Goal: Task Accomplishment & Management: Manage account settings

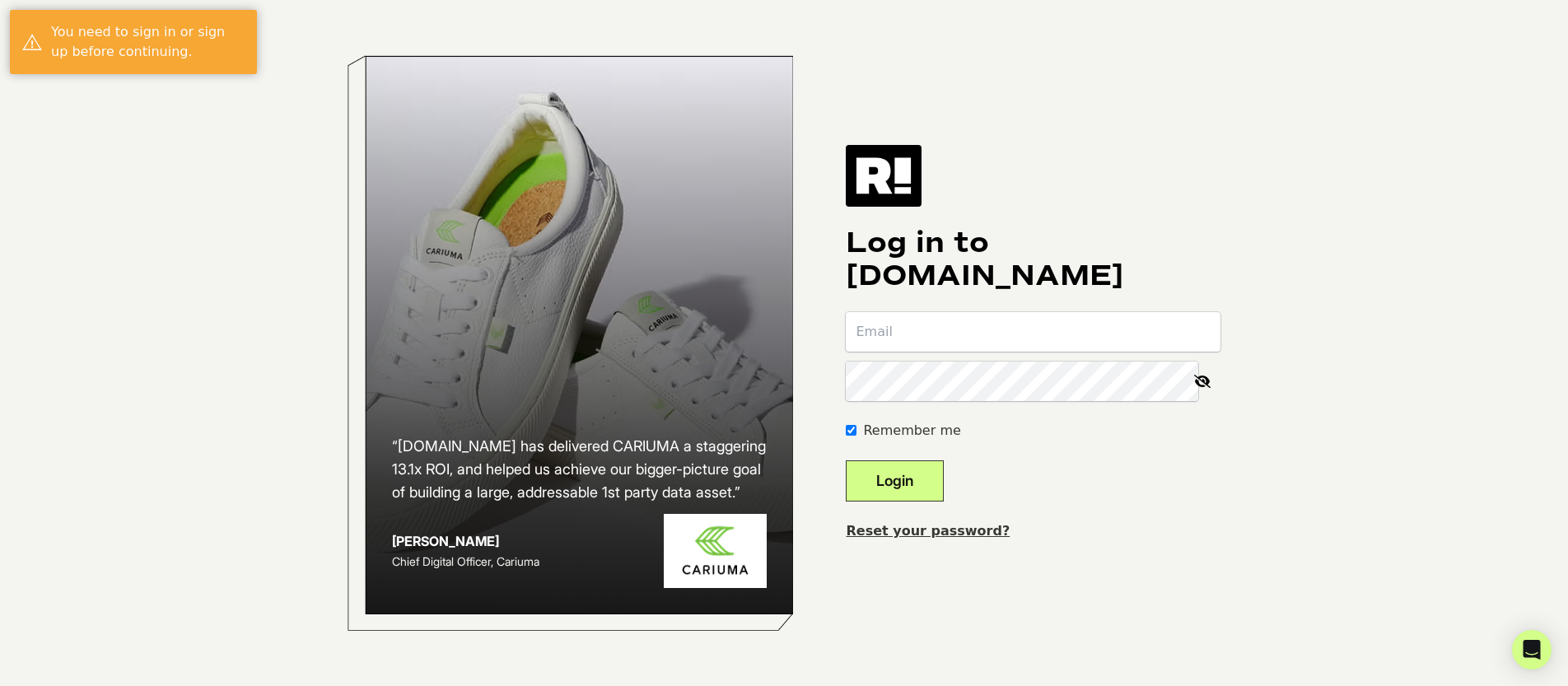
type input "[EMAIL_ADDRESS][DOMAIN_NAME]"
click at [911, 472] on button "Login" at bounding box center [895, 481] width 98 height 41
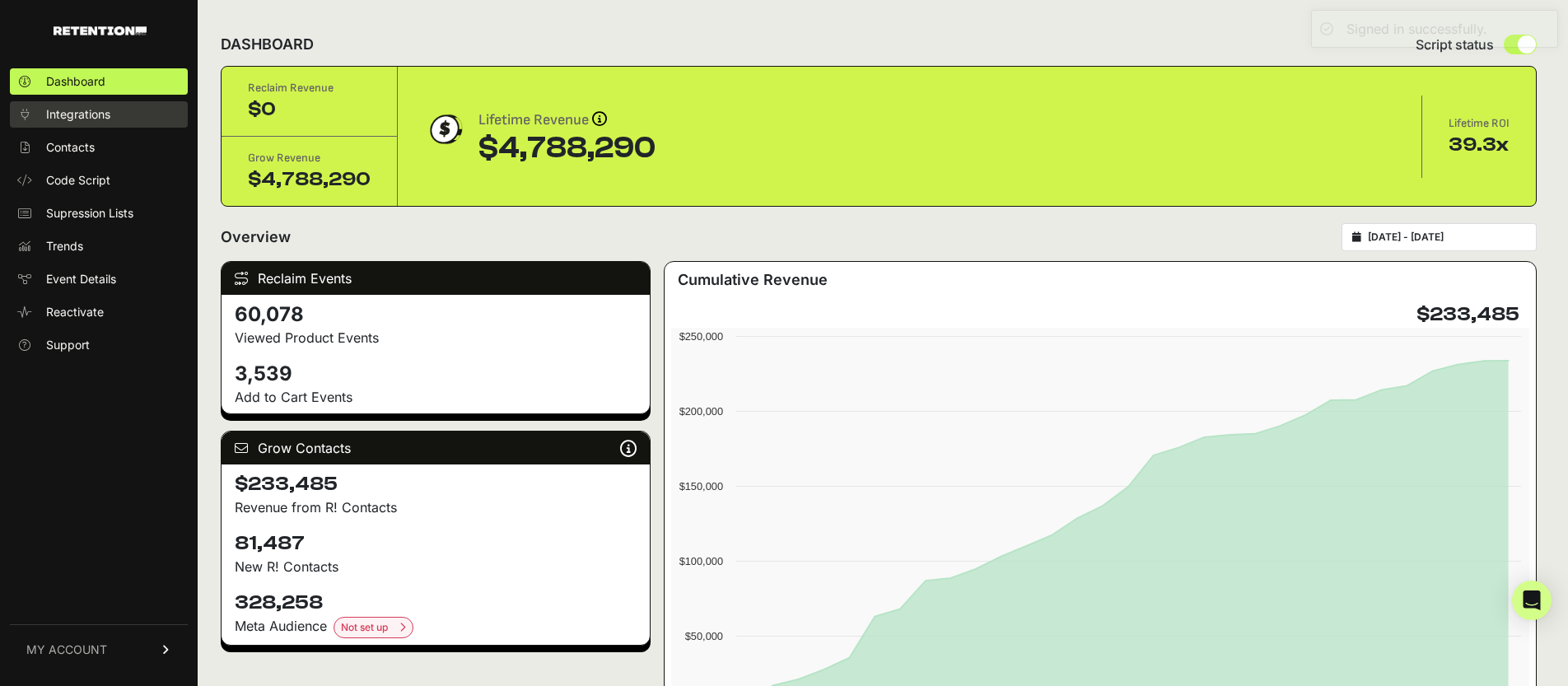
click at [71, 115] on span "Integrations" at bounding box center [78, 114] width 64 height 16
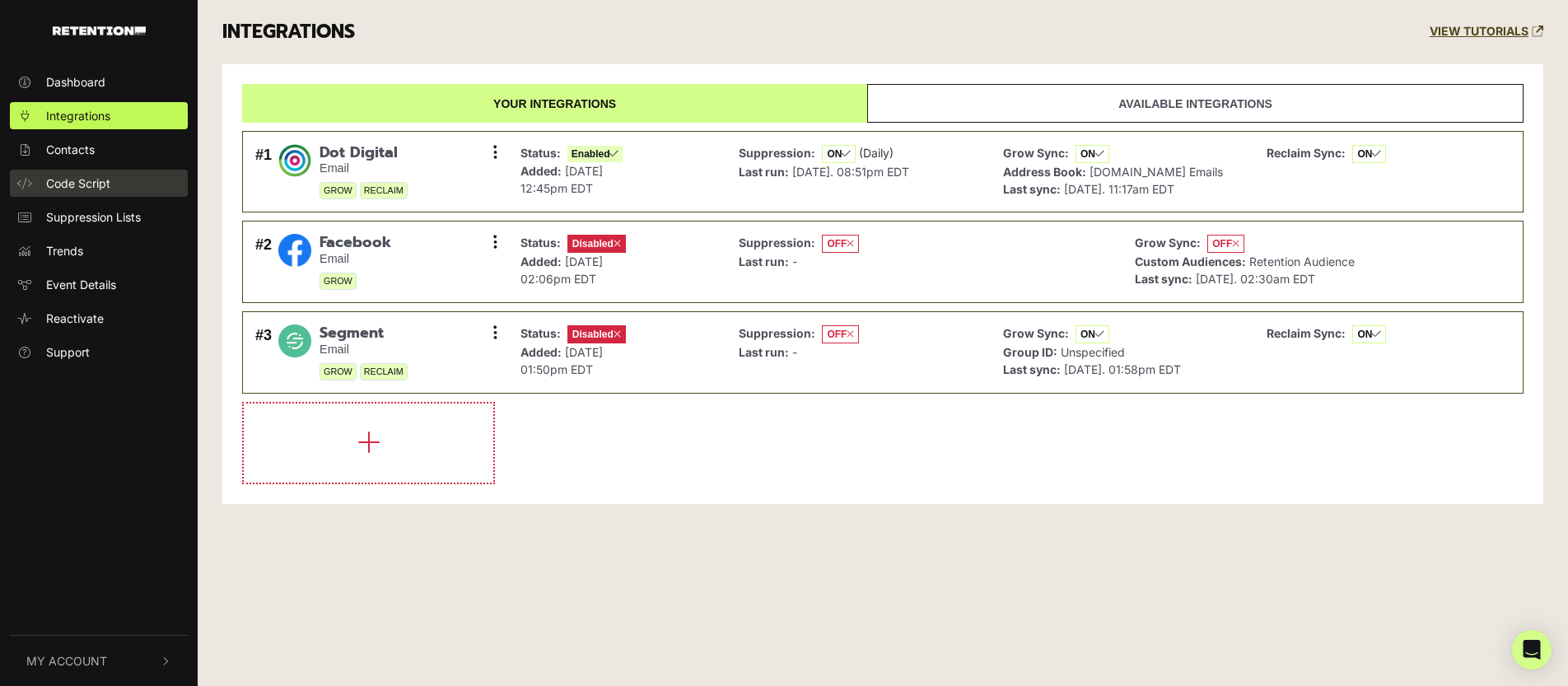
click at [103, 183] on span "Code Script" at bounding box center [78, 183] width 64 height 17
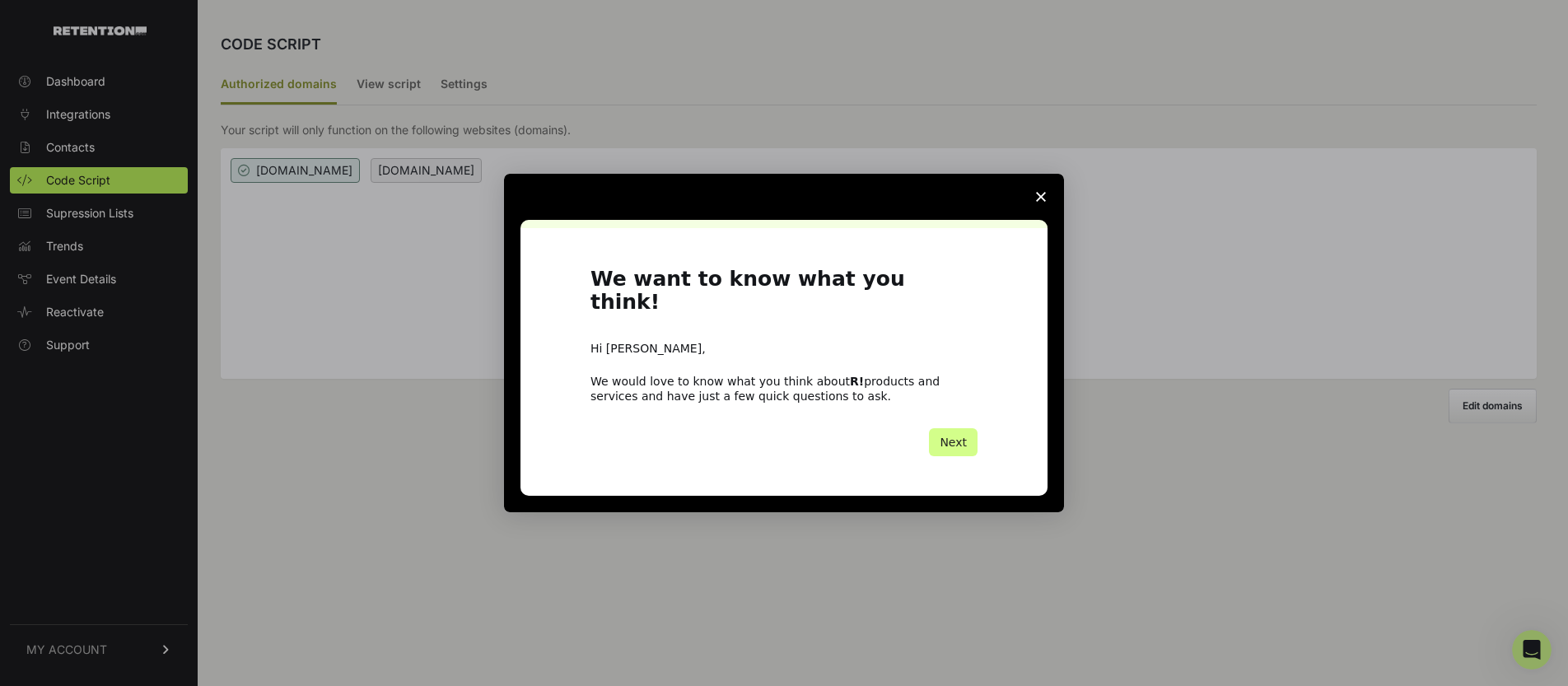
click at [1040, 202] on polygon "Close survey" at bounding box center [1042, 197] width 10 height 10
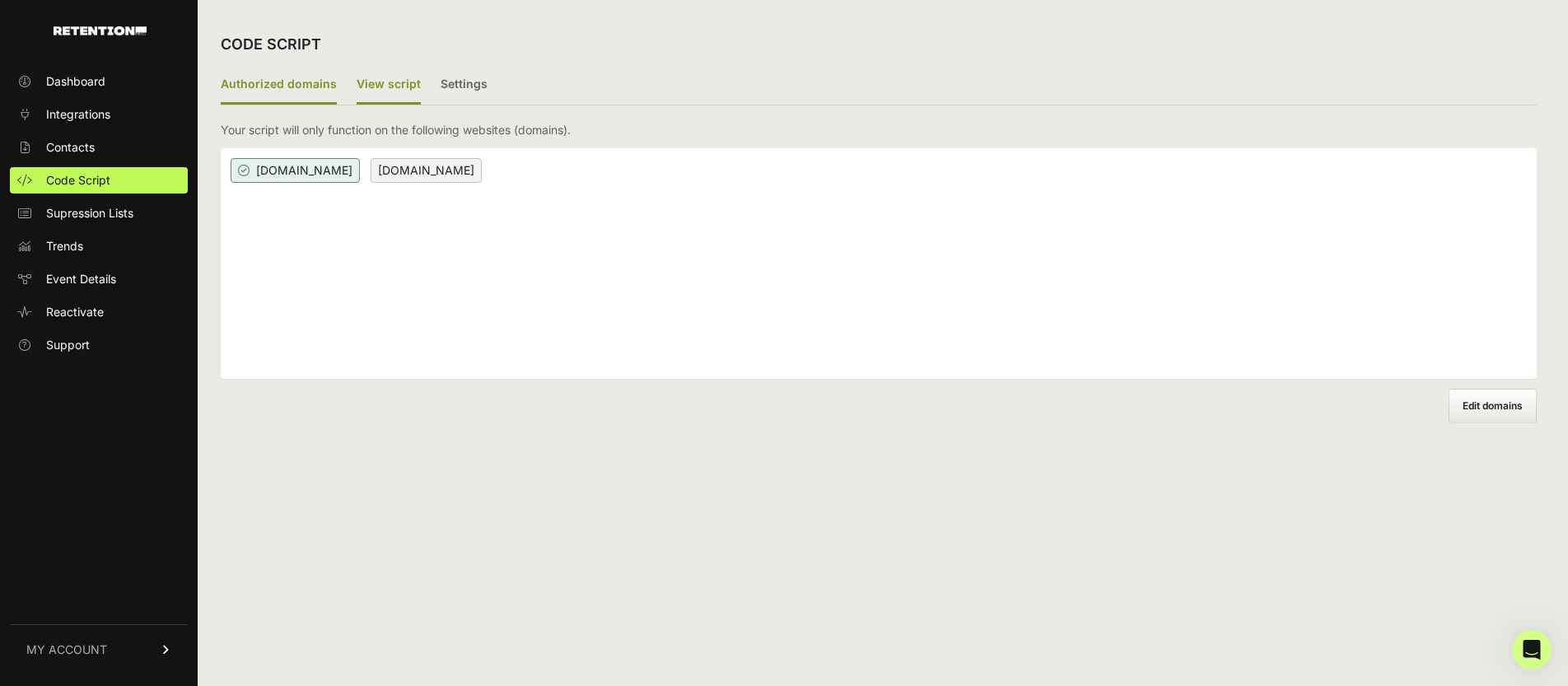
click at [396, 82] on label "View script" at bounding box center [388, 85] width 64 height 38
click at [0, 0] on input "View script" at bounding box center [0, 0] width 0 height 0
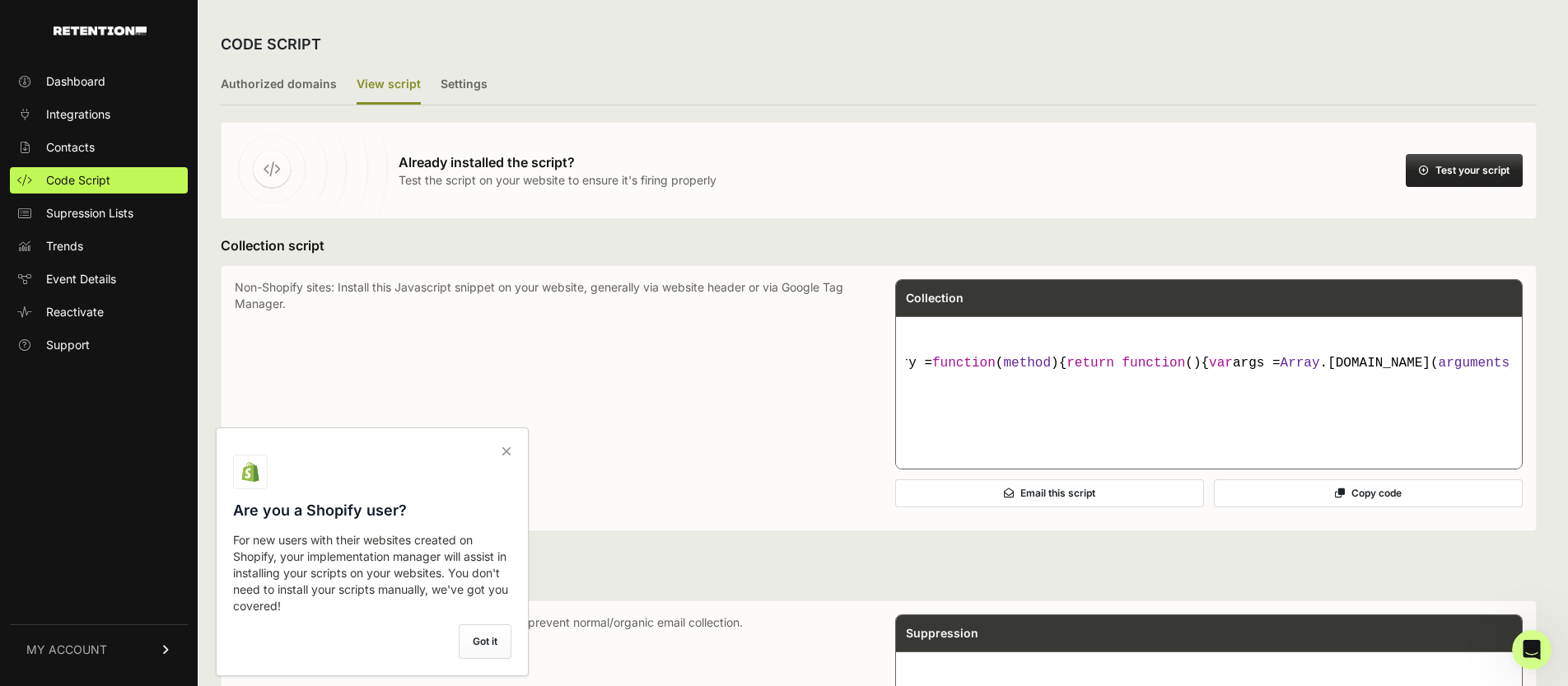
scroll to position [0, 2763]
click at [467, 85] on label "Settings" at bounding box center [464, 85] width 47 height 38
click at [0, 0] on input "Settings" at bounding box center [0, 0] width 0 height 0
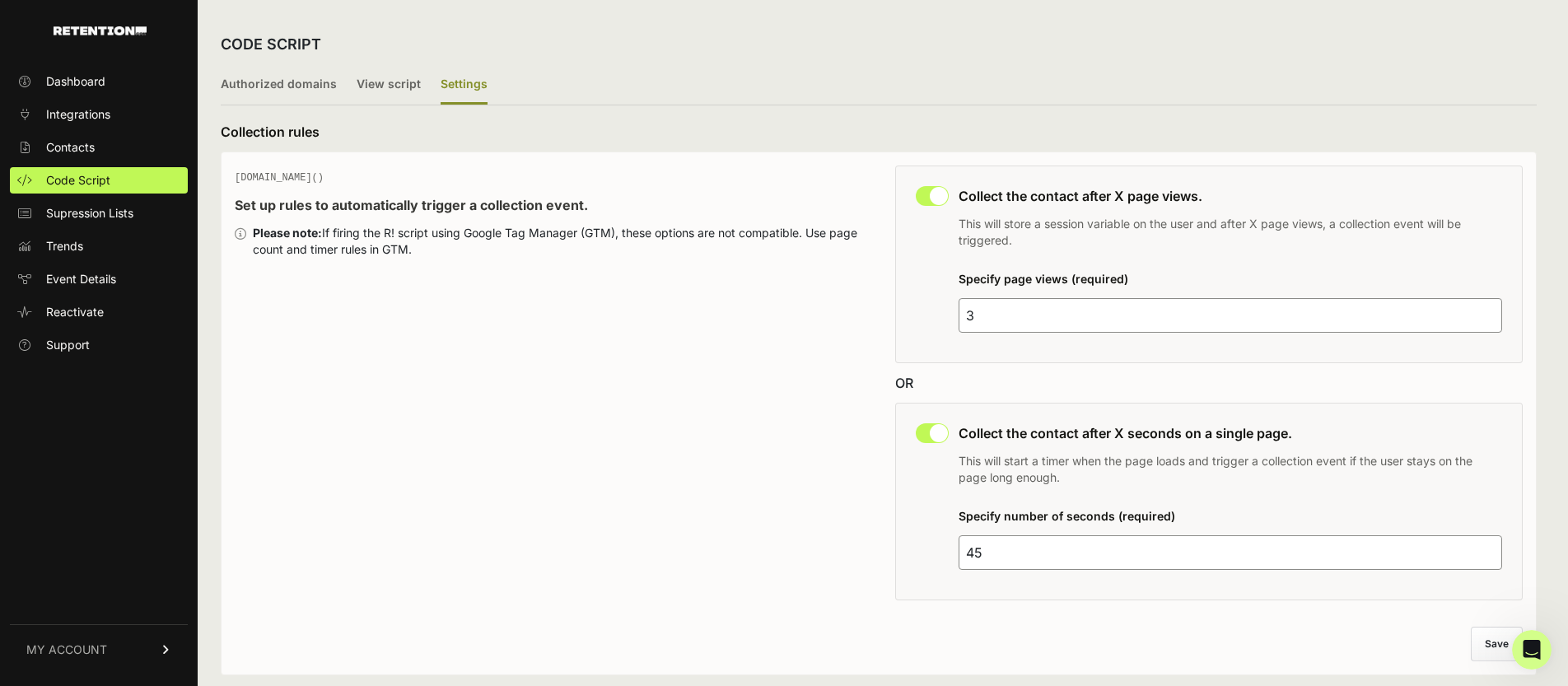
click at [986, 556] on input "45" at bounding box center [1230, 553] width 543 height 34
click at [708, 504] on div "GEQ.PAGE() Set up rules to automatically trigger a collection event. Please not…" at bounding box center [549, 388] width 628 height 445
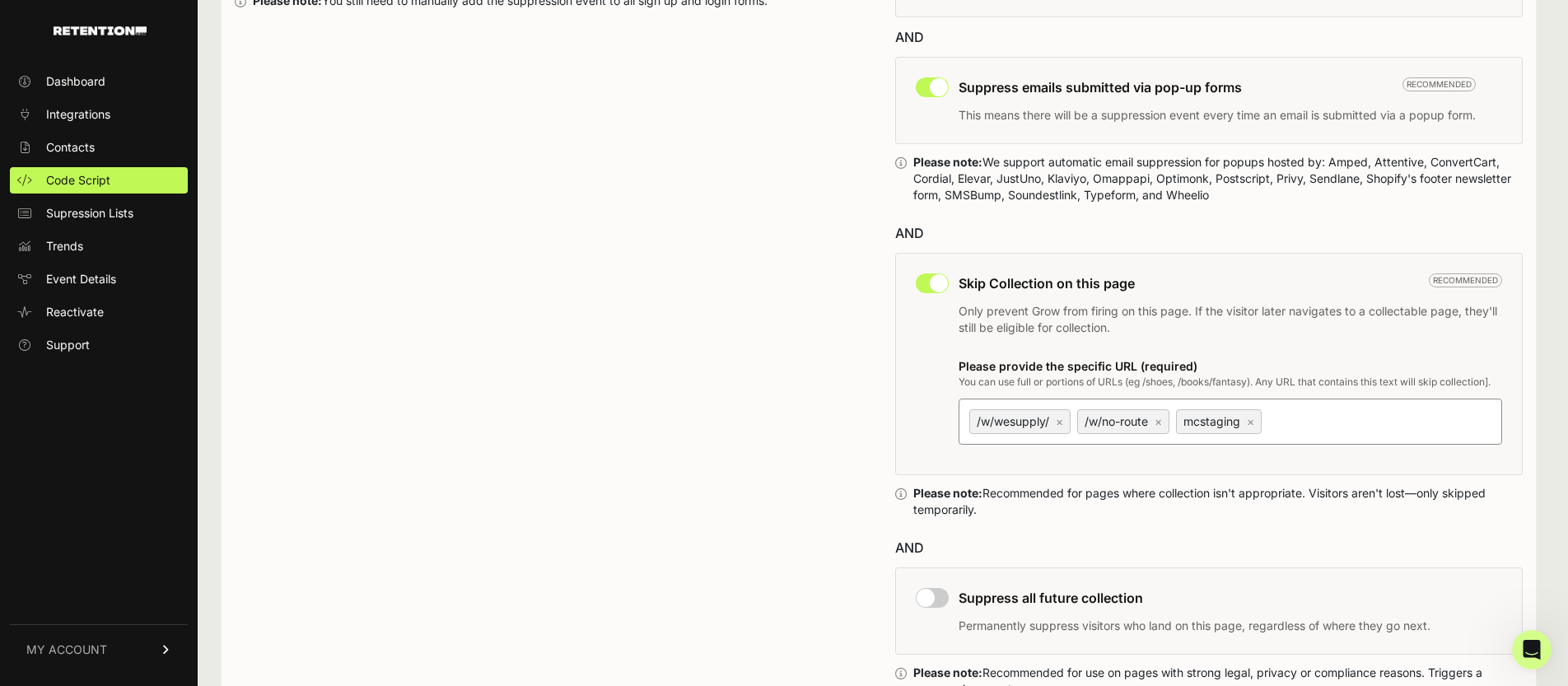
scroll to position [839, 0]
click at [1183, 172] on div "Please note: We support automatic email suppression for popups hosted by: Amped…" at bounding box center [1218, 178] width 609 height 50
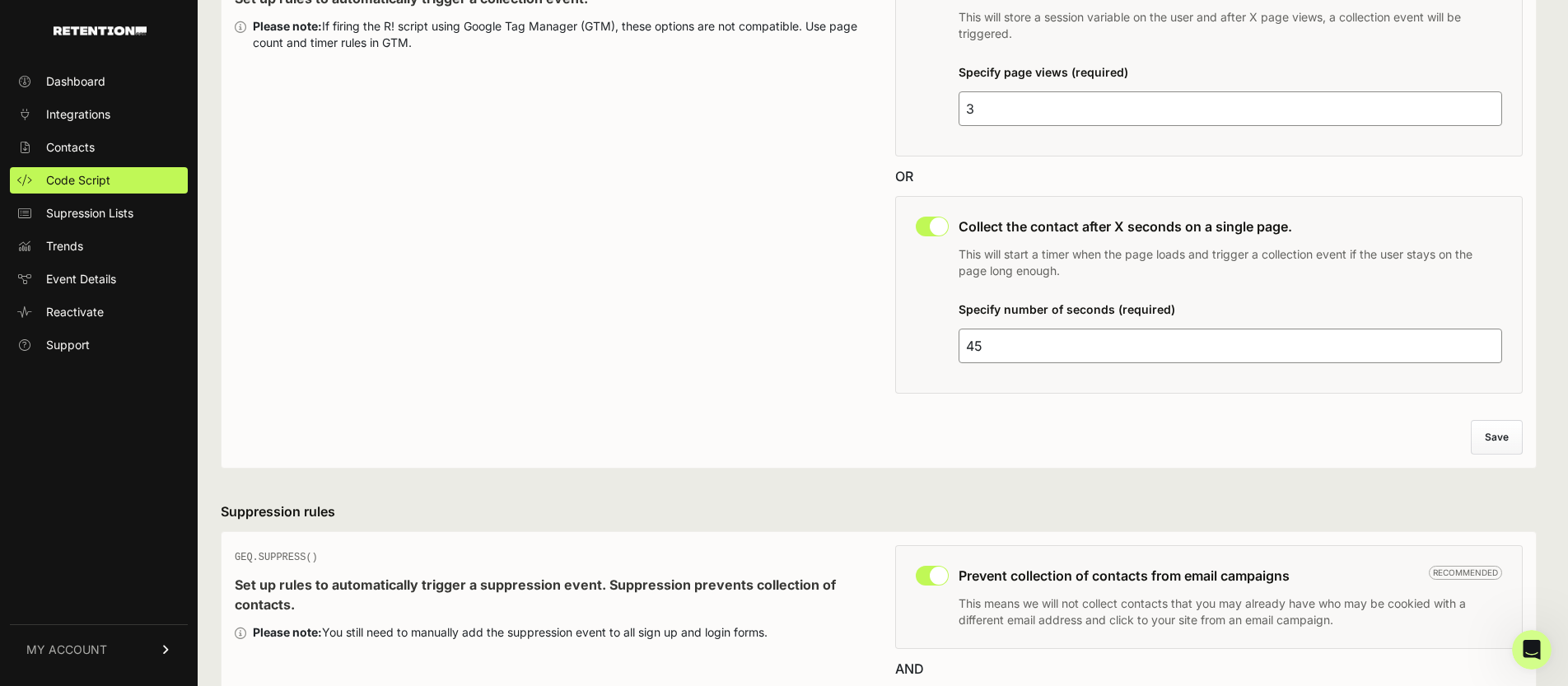
scroll to position [210, 0]
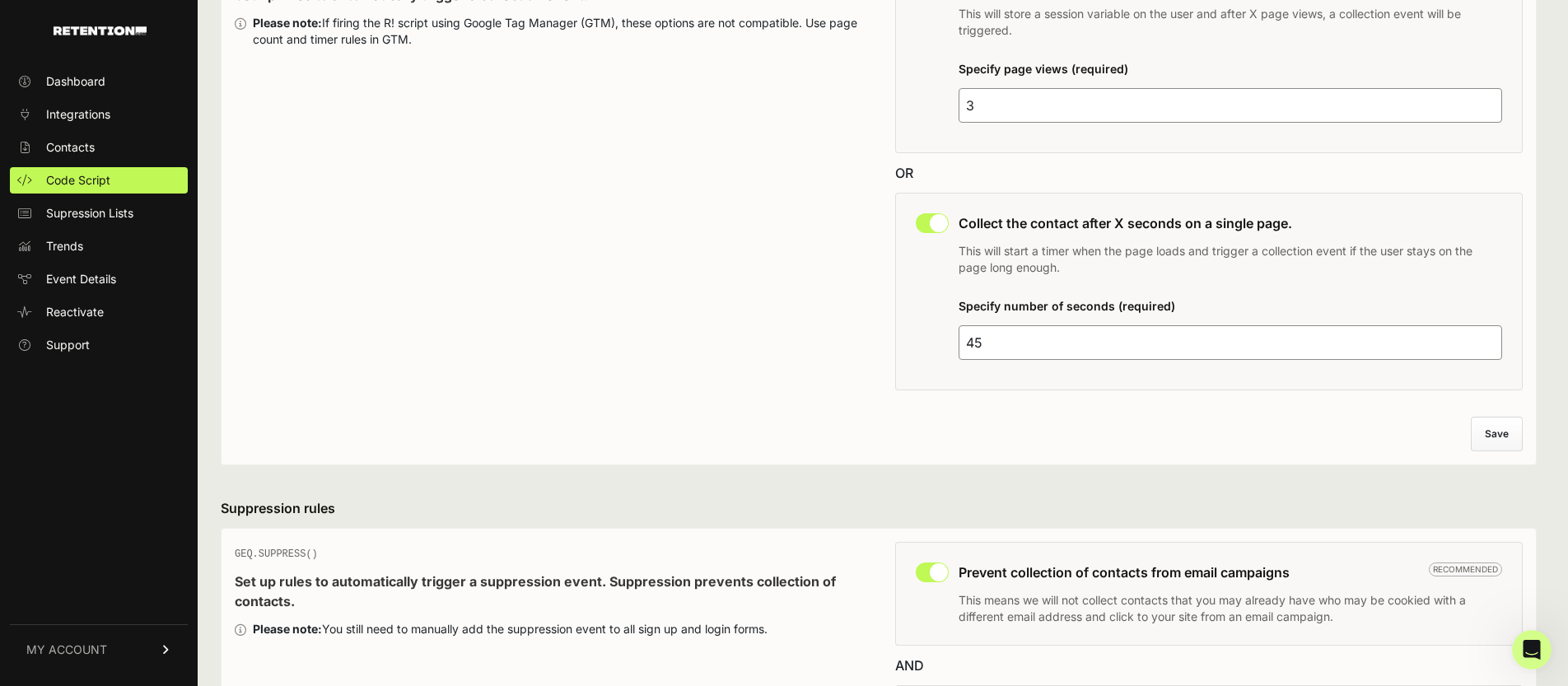
click at [988, 341] on input "45" at bounding box center [1230, 343] width 543 height 34
type input "4"
type input "30"
click at [1492, 433] on button "Save" at bounding box center [1498, 434] width 50 height 33
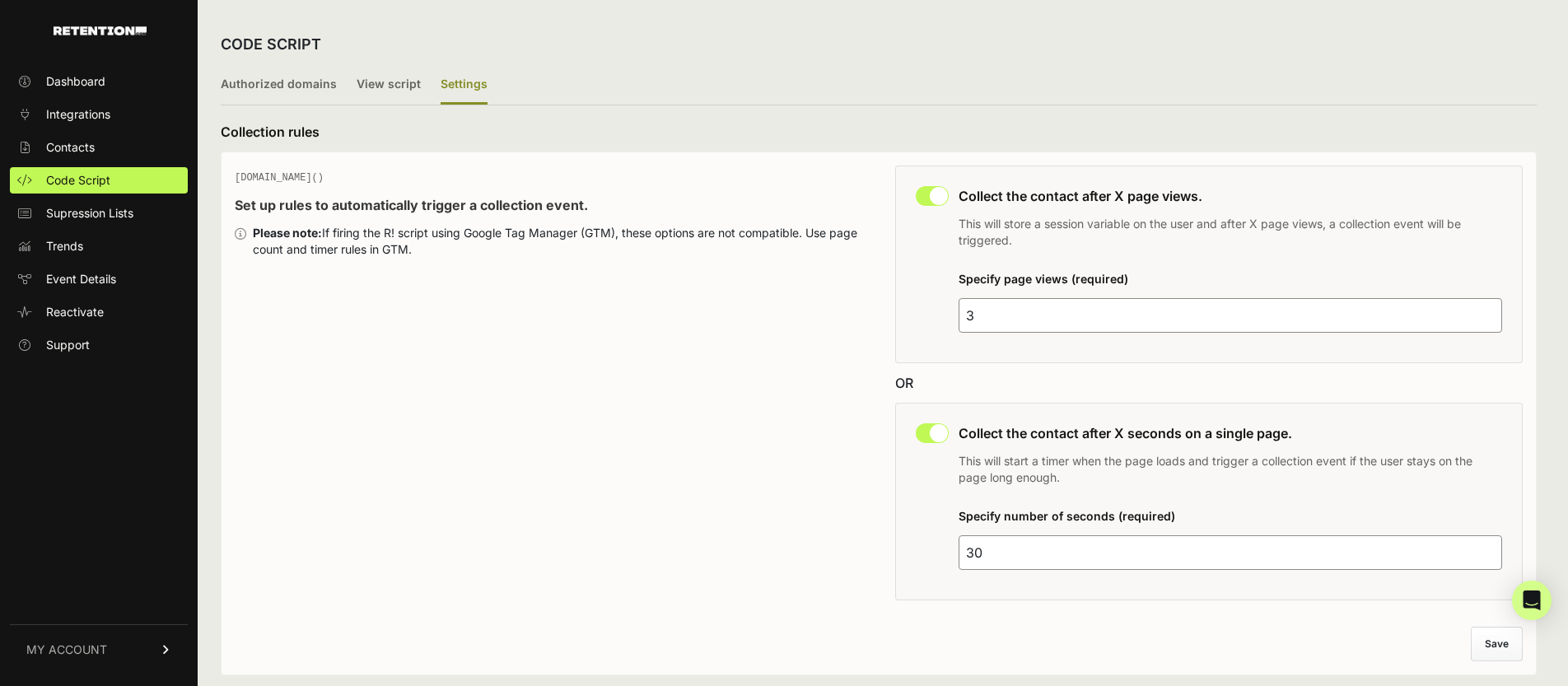
scroll to position [1, 0]
click at [120, 207] on span "Supression Lists" at bounding box center [90, 213] width 87 height 16
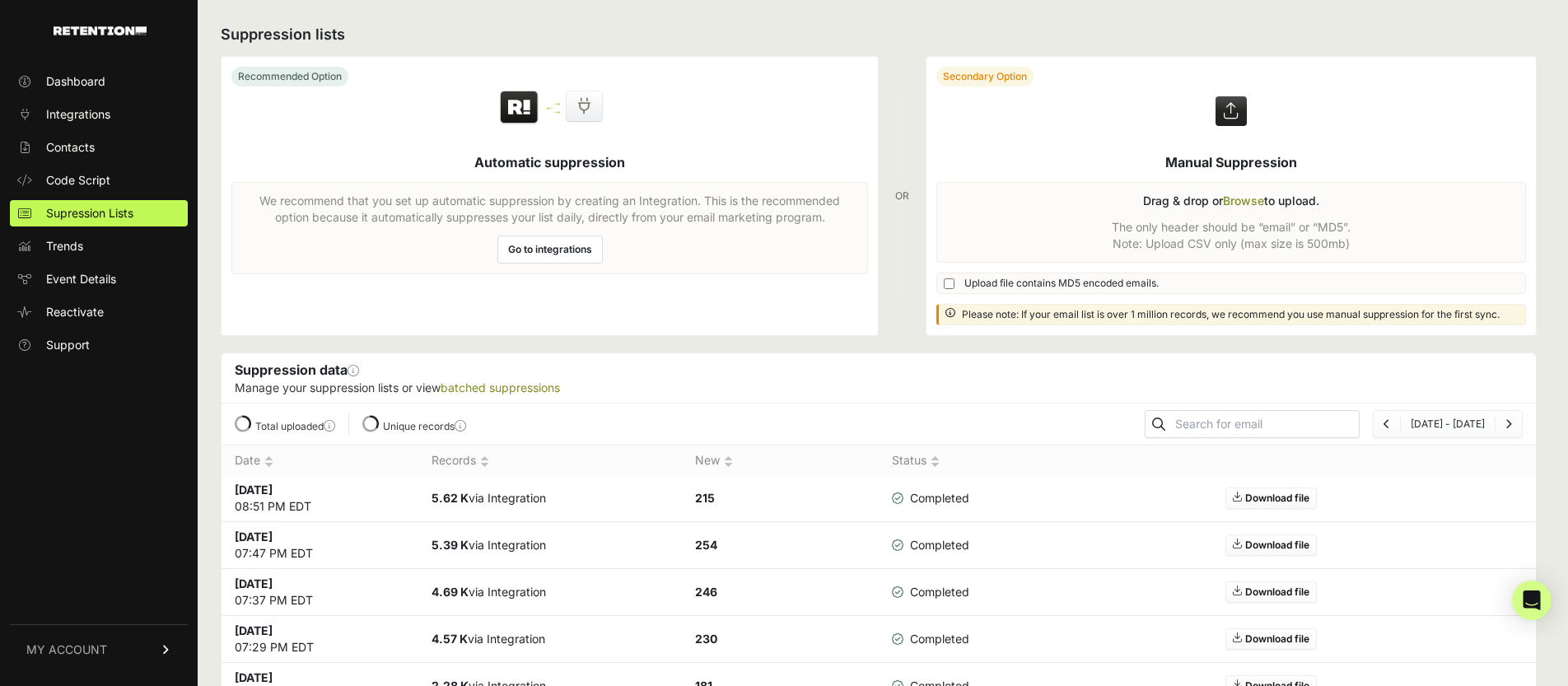
click at [533, 254] on link "Go to integrations" at bounding box center [549, 249] width 105 height 28
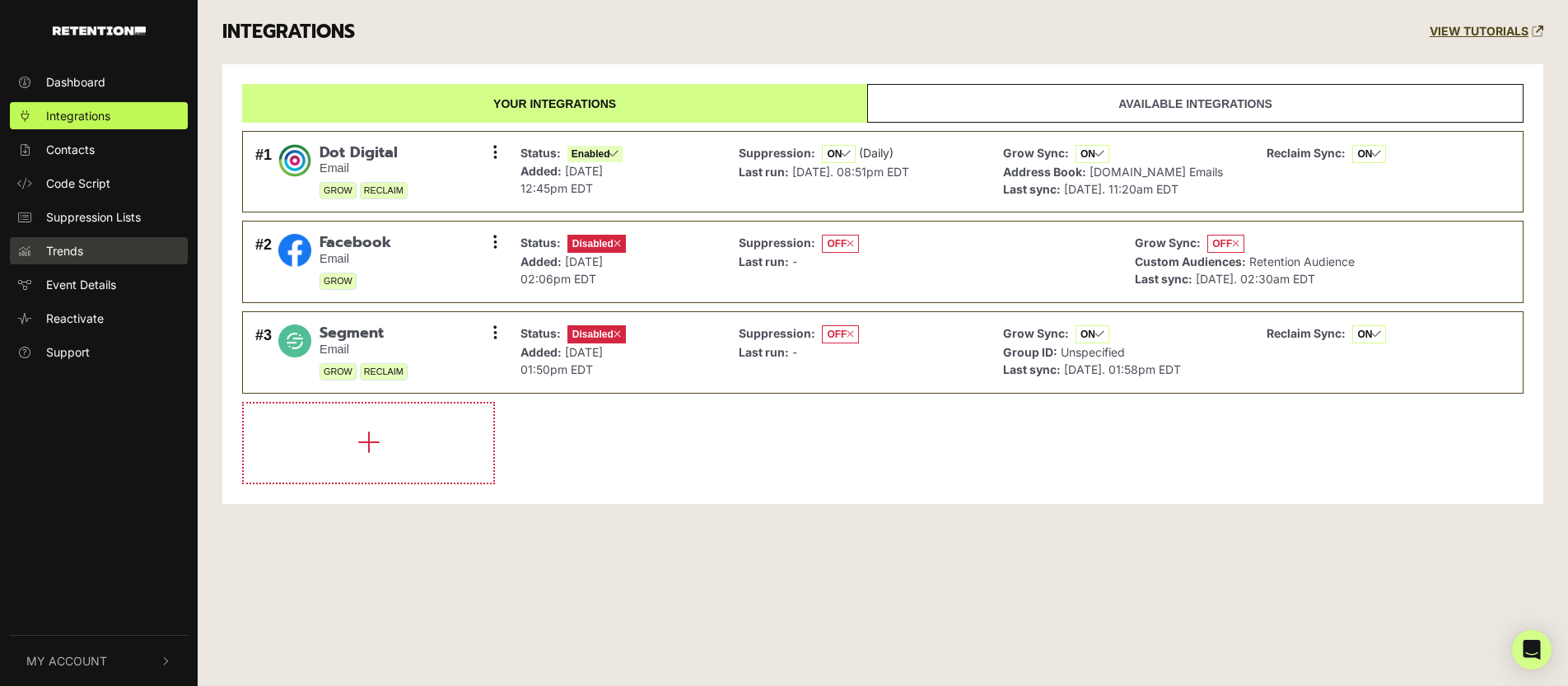
click at [75, 253] on span "Trends" at bounding box center [64, 250] width 37 height 17
click at [65, 249] on span "Trends" at bounding box center [64, 250] width 37 height 17
click at [76, 276] on span "Event Details" at bounding box center [81, 284] width 70 height 17
click at [76, 75] on span "Dashboard" at bounding box center [75, 82] width 59 height 17
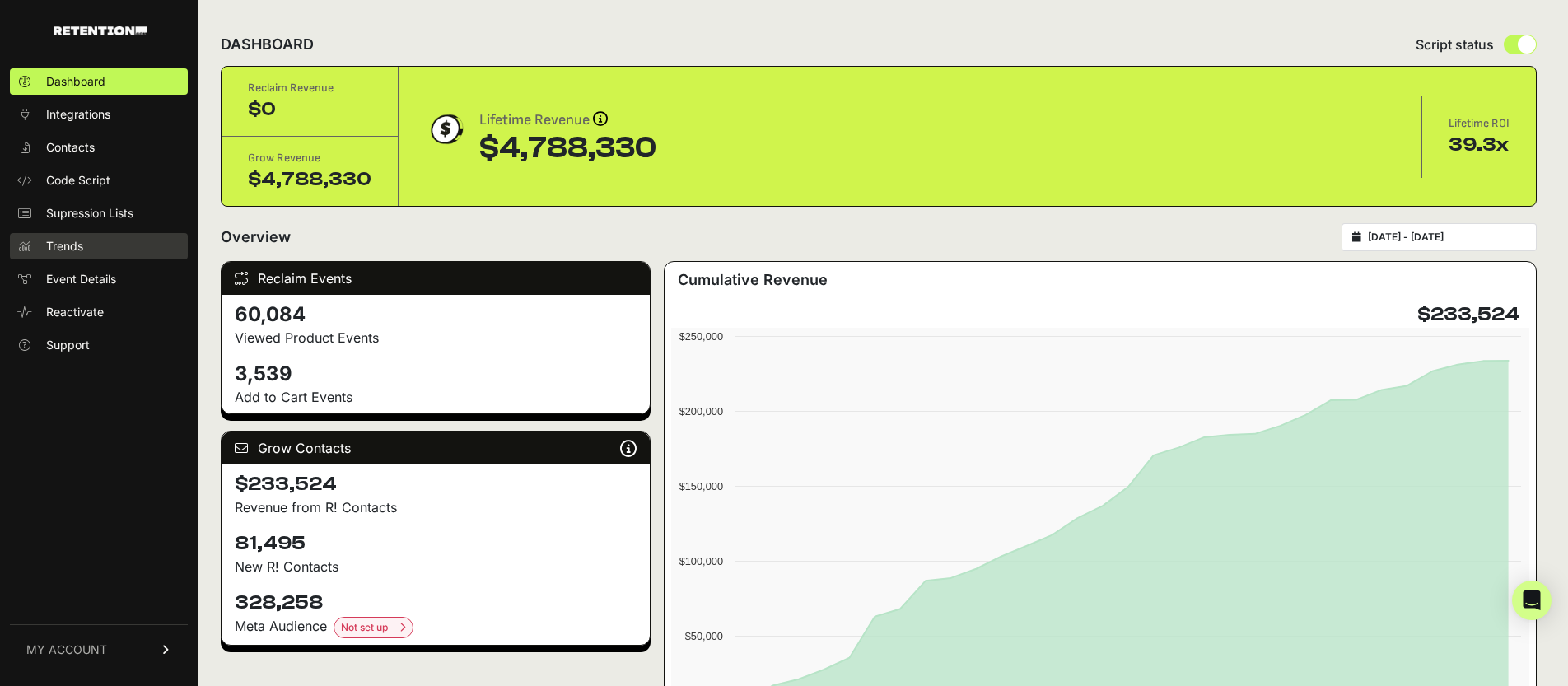
click at [61, 243] on span "Trends" at bounding box center [64, 246] width 37 height 16
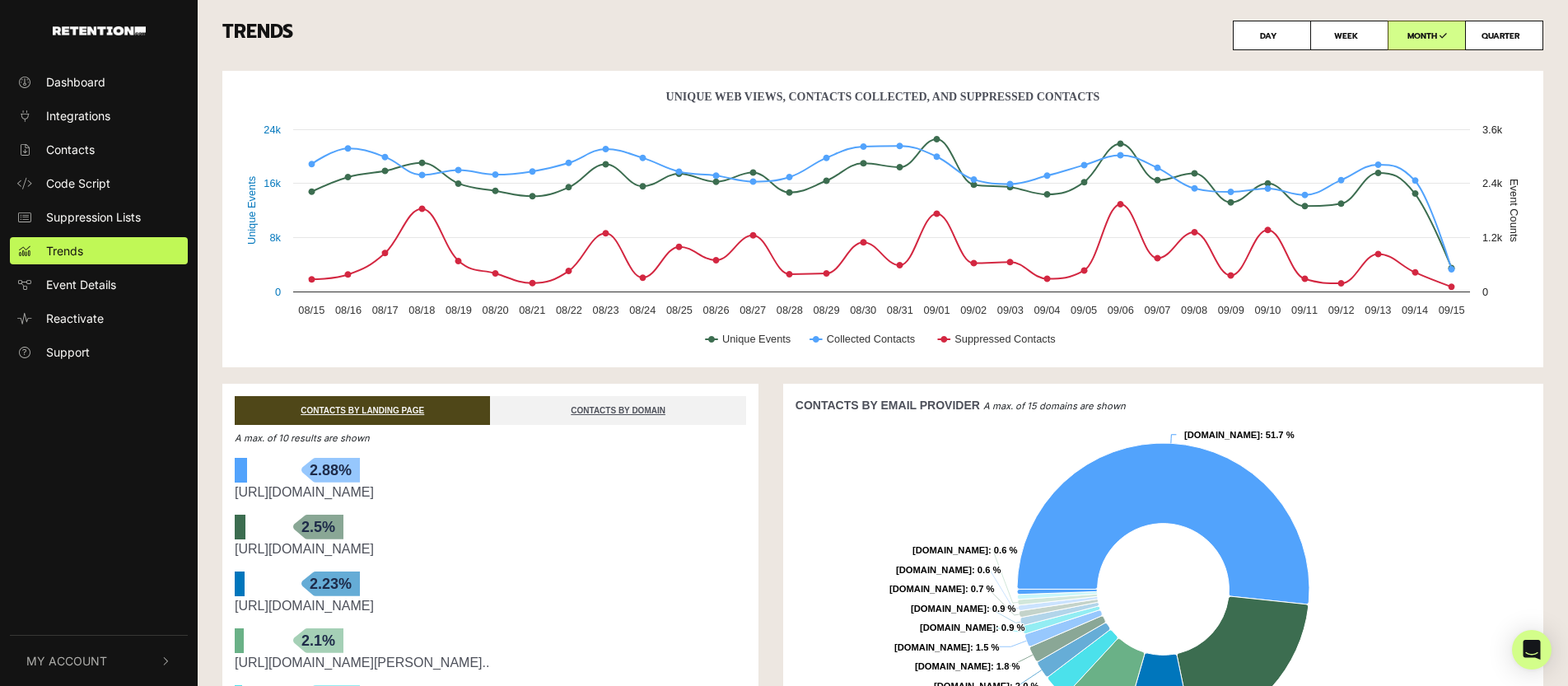
click at [1504, 34] on label "QUARTER" at bounding box center [1505, 35] width 79 height 30
radio input "true"
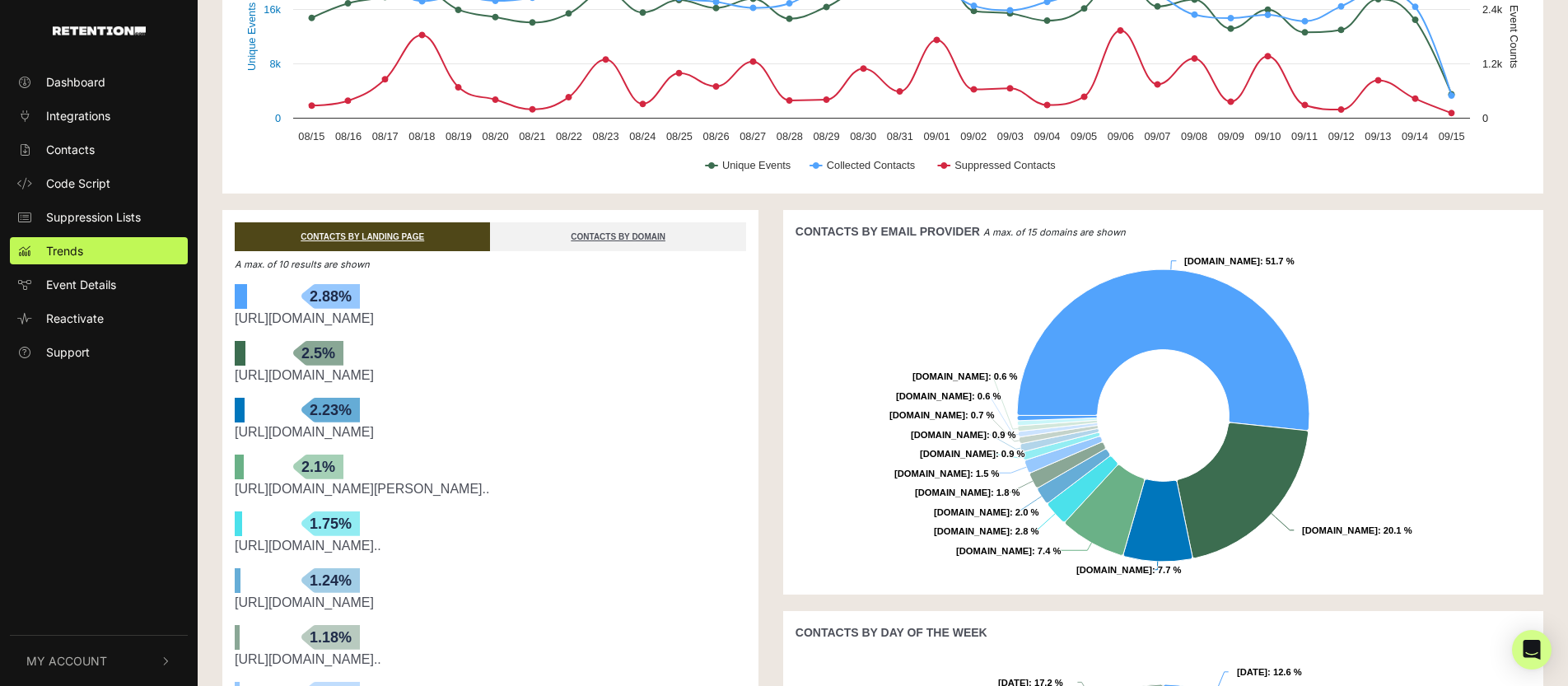
scroll to position [174, 0]
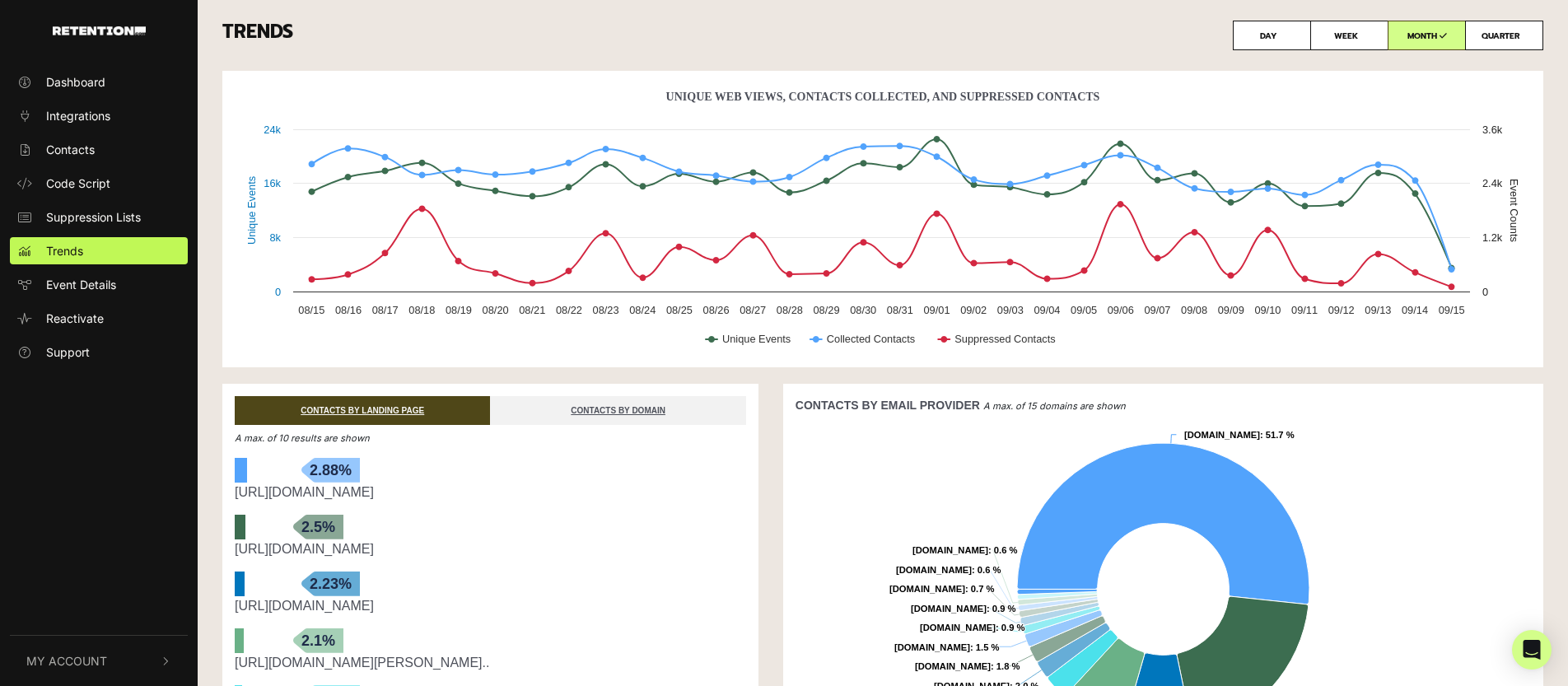
click at [1488, 41] on label "QUARTER" at bounding box center [1505, 35] width 79 height 30
radio input "true"
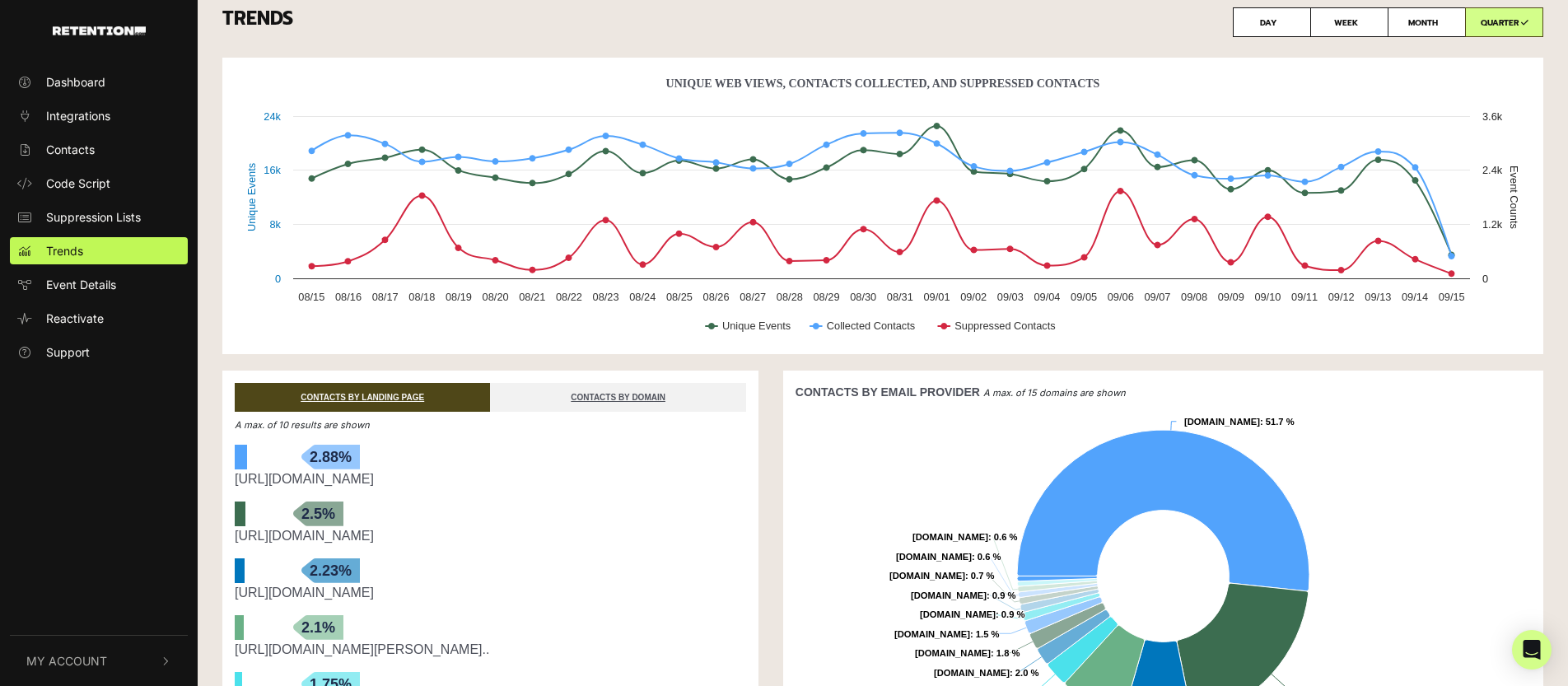
scroll to position [15, 0]
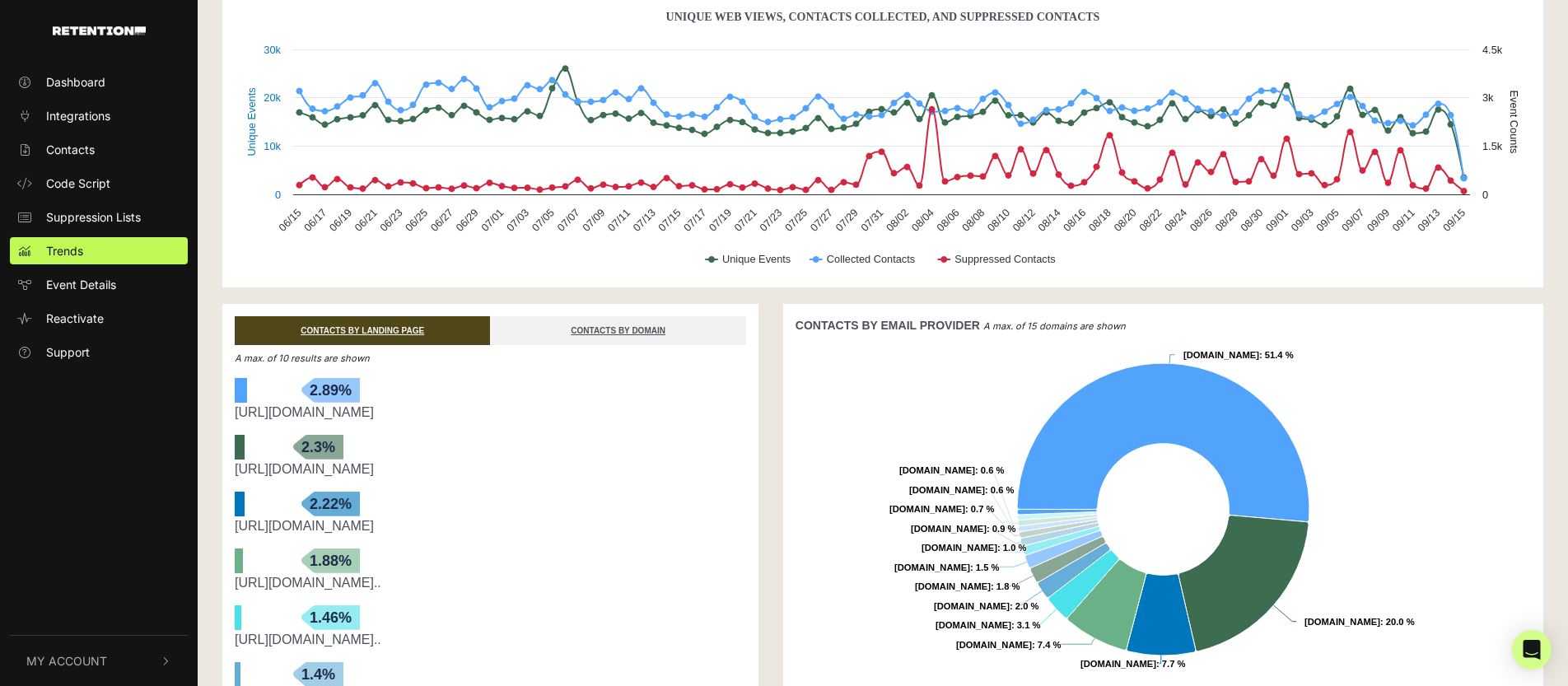
scroll to position [84, 0]
